Goal: Information Seeking & Learning: Find specific fact

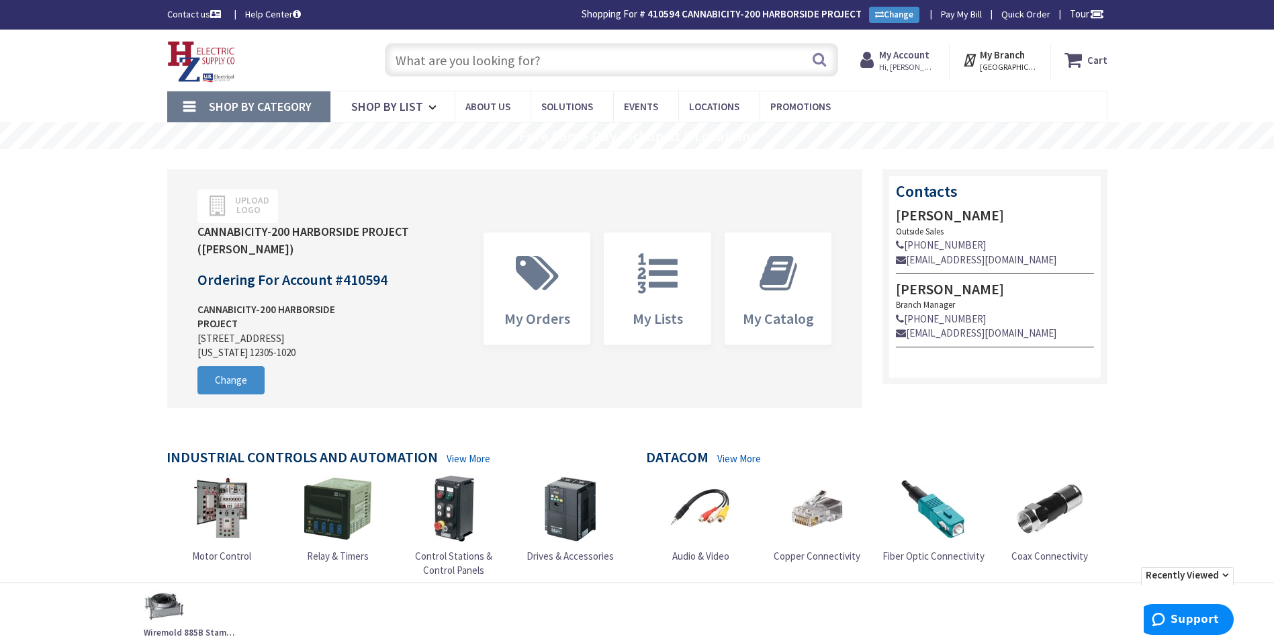
click at [537, 53] on input "text" at bounding box center [611, 60] width 453 height 34
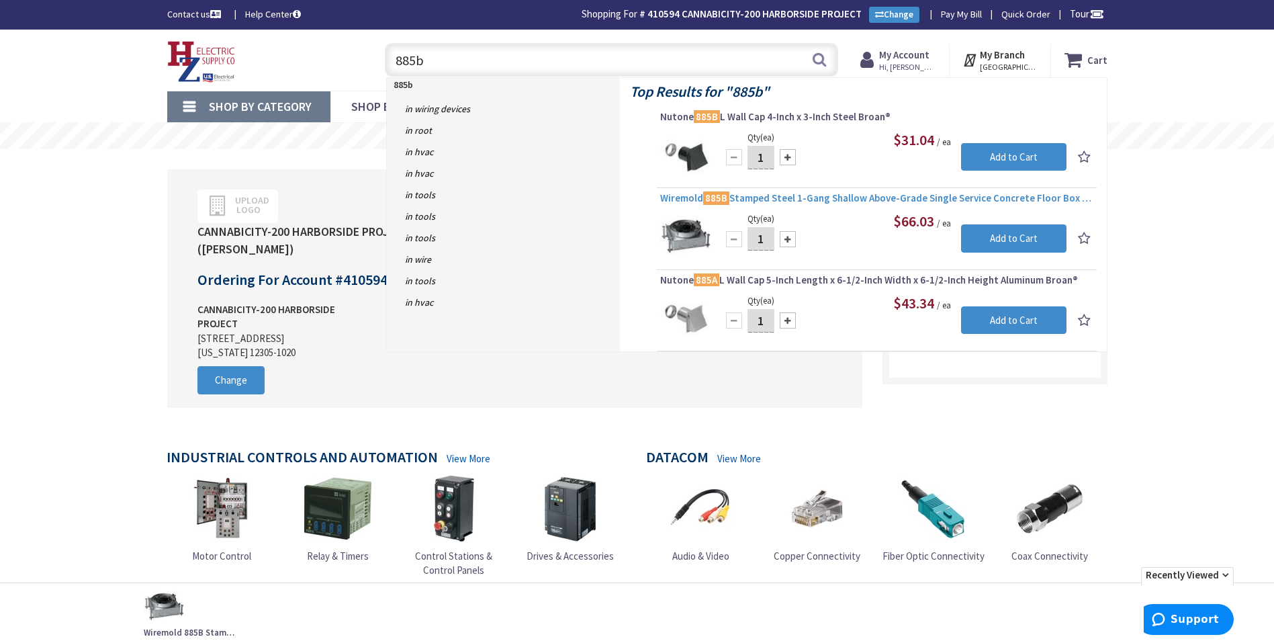
type input "885b"
click at [686, 199] on span "Wiremold 885B Stamped Steel 1-Gang Shallow Above-Grade Single Service Concrete …" at bounding box center [876, 197] width 433 height 13
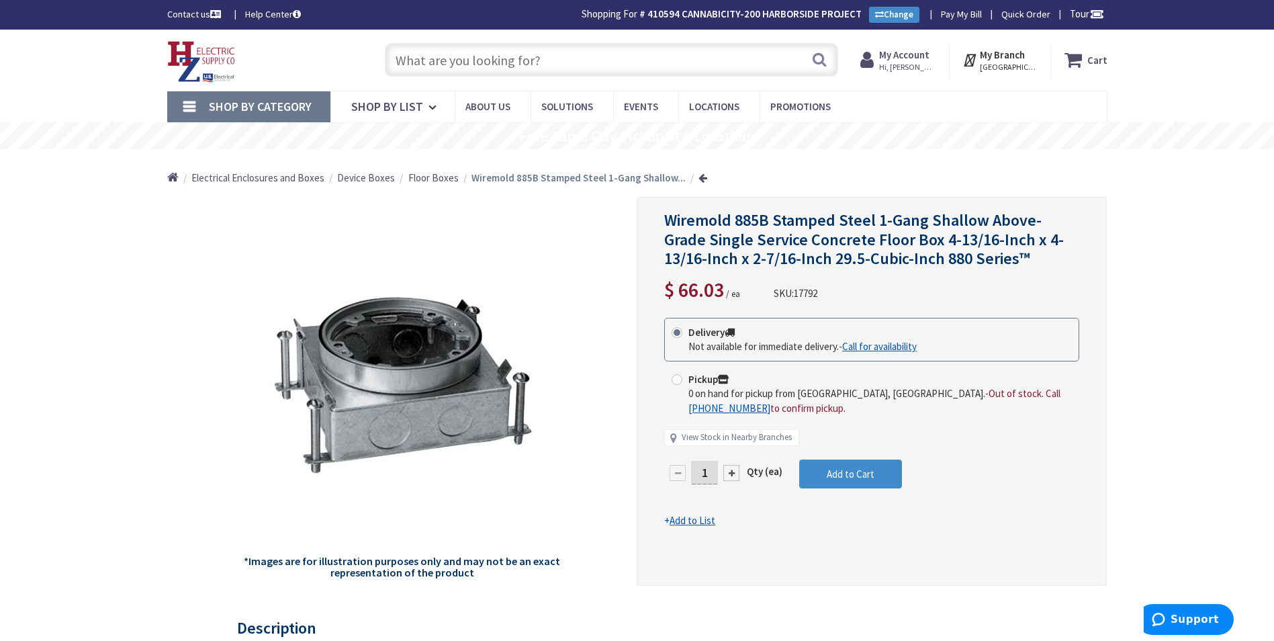
click at [519, 49] on input "text" at bounding box center [611, 60] width 453 height 34
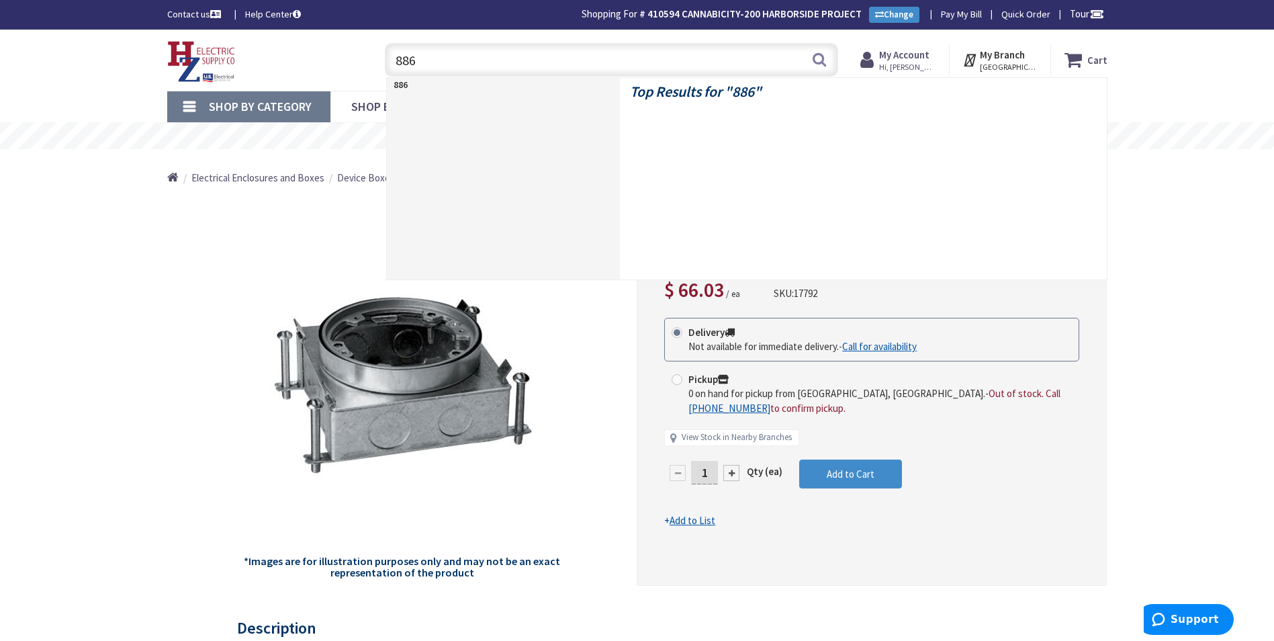
type input "886b"
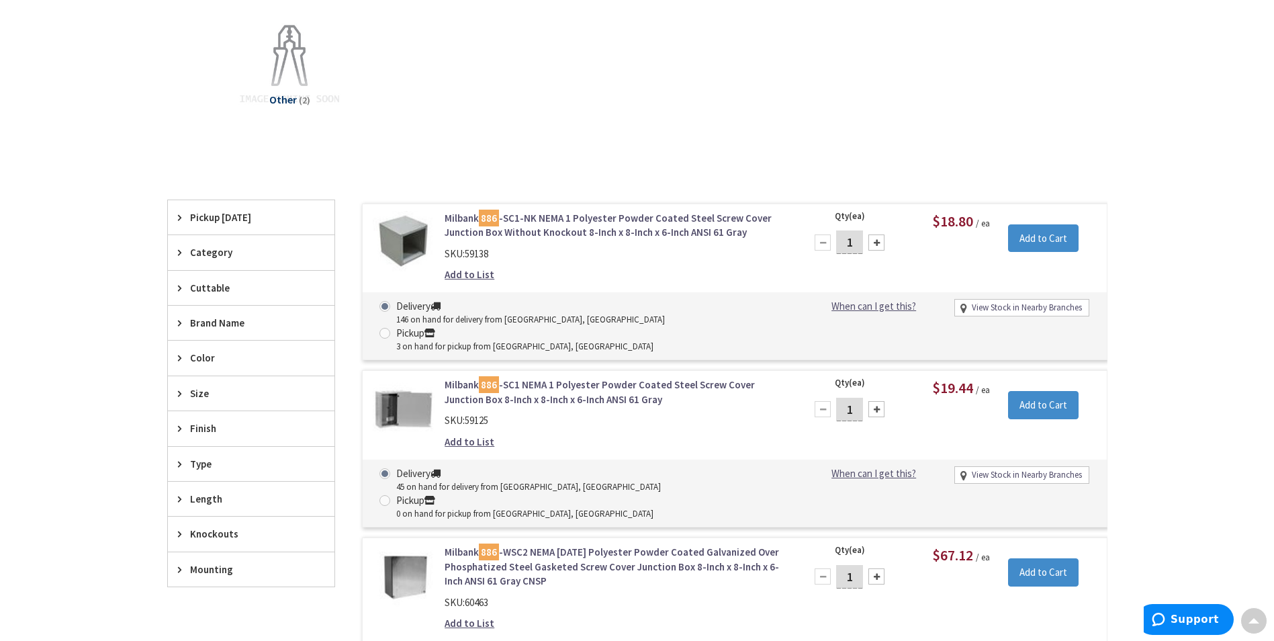
scroll to position [202, 0]
